Goal: Find specific page/section: Find specific page/section

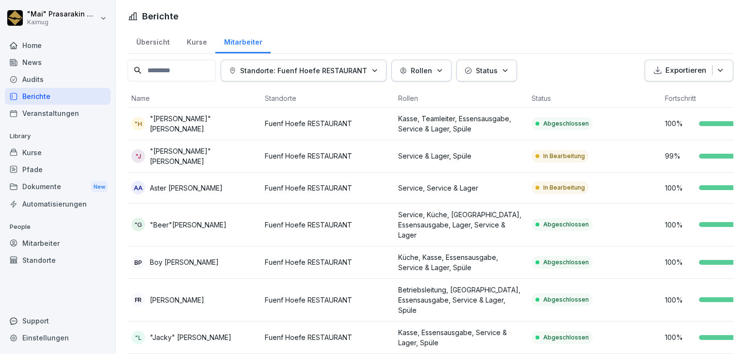
click at [156, 37] on div "Übersicht" at bounding box center [153, 41] width 50 height 25
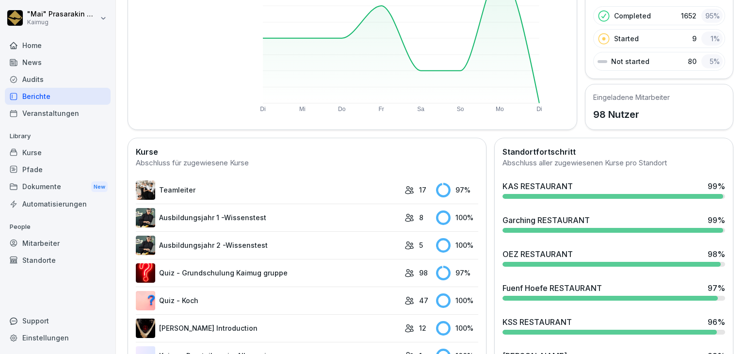
scroll to position [145, 0]
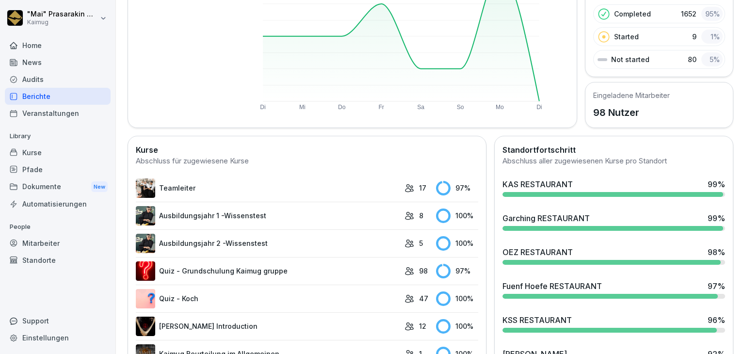
click at [516, 178] on div "KAS RESTAURANT" at bounding box center [537, 184] width 70 height 12
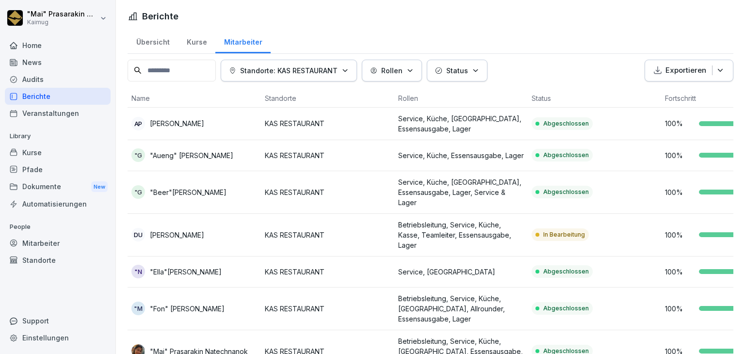
click at [149, 39] on div "Übersicht" at bounding box center [153, 41] width 50 height 25
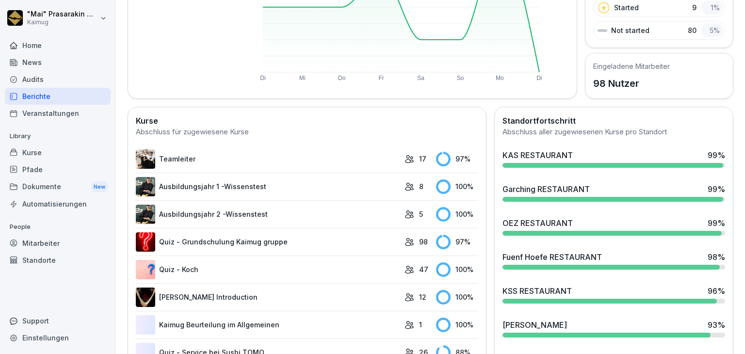
scroll to position [194, 0]
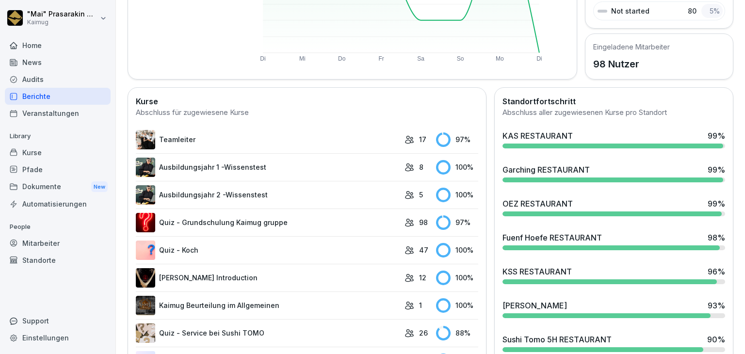
click at [530, 237] on div "Fuenf Hoefe RESTAURANT" at bounding box center [551, 238] width 99 height 12
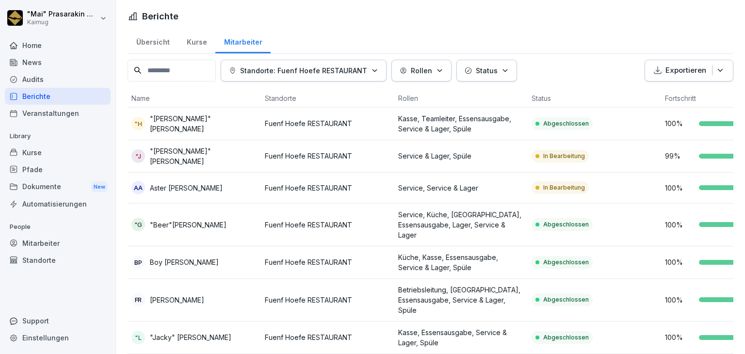
click at [159, 41] on div "Übersicht" at bounding box center [153, 41] width 50 height 25
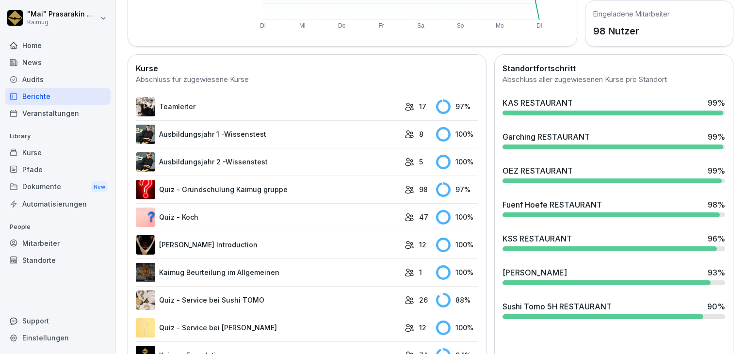
scroll to position [242, 0]
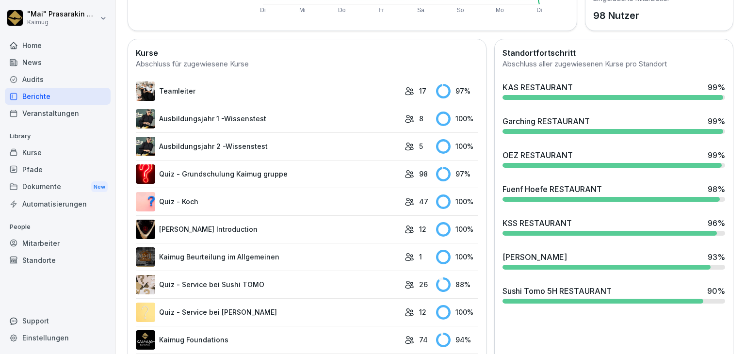
click at [542, 294] on div "Sushi Tomo 5H RESTAURANT" at bounding box center [556, 291] width 109 height 12
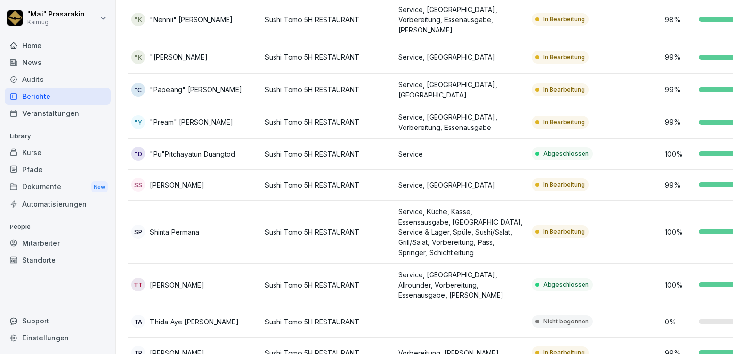
scroll to position [623, 0]
